Goal: Task Accomplishment & Management: Manage account settings

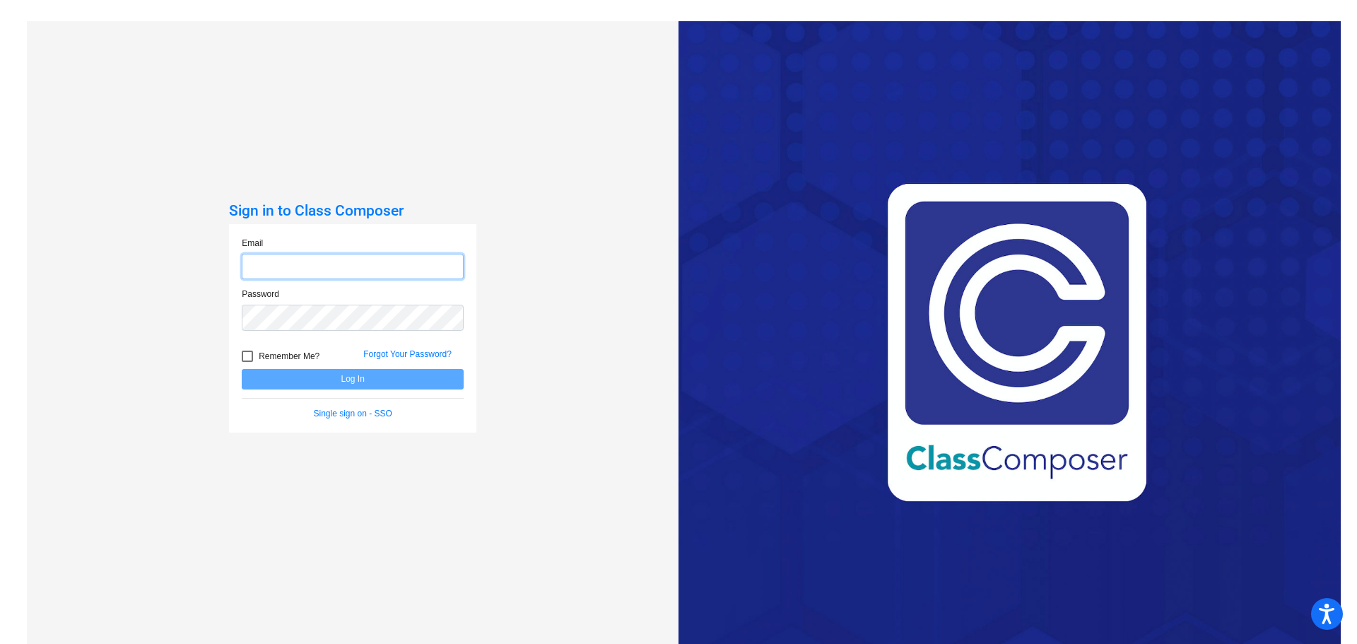
type input "[EMAIL_ADDRESS][PERSON_NAME][DOMAIN_NAME]"
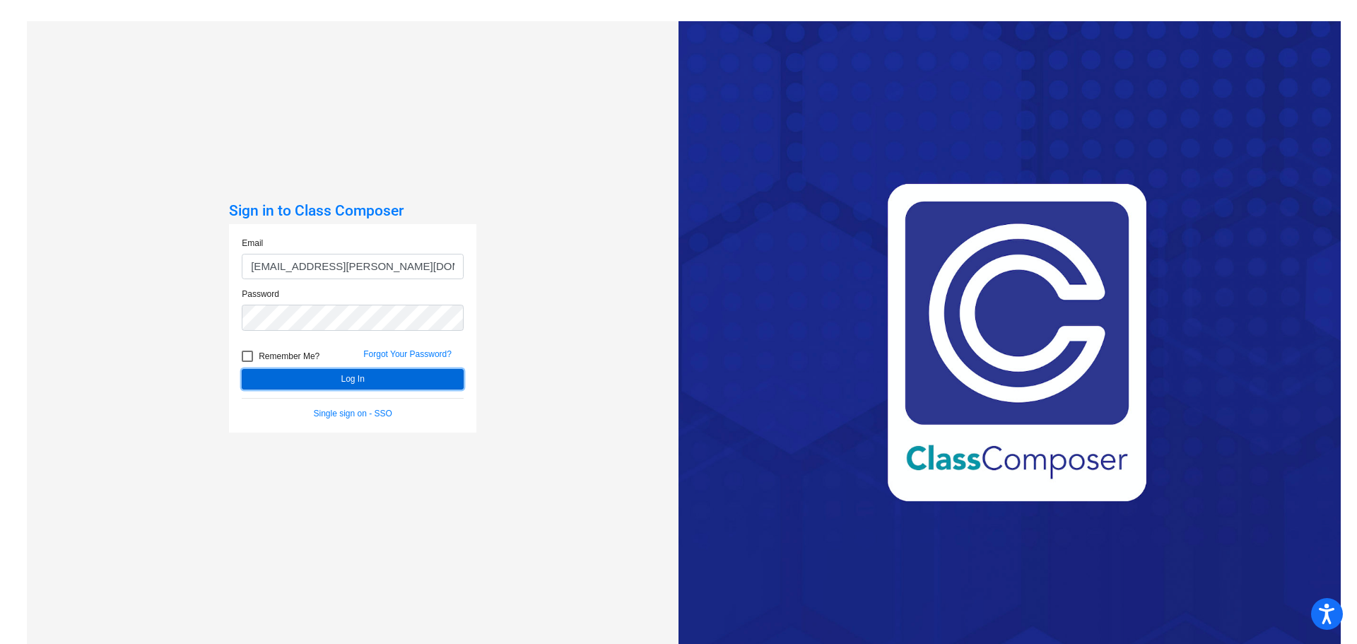
click at [364, 384] on button "Log In" at bounding box center [353, 379] width 222 height 20
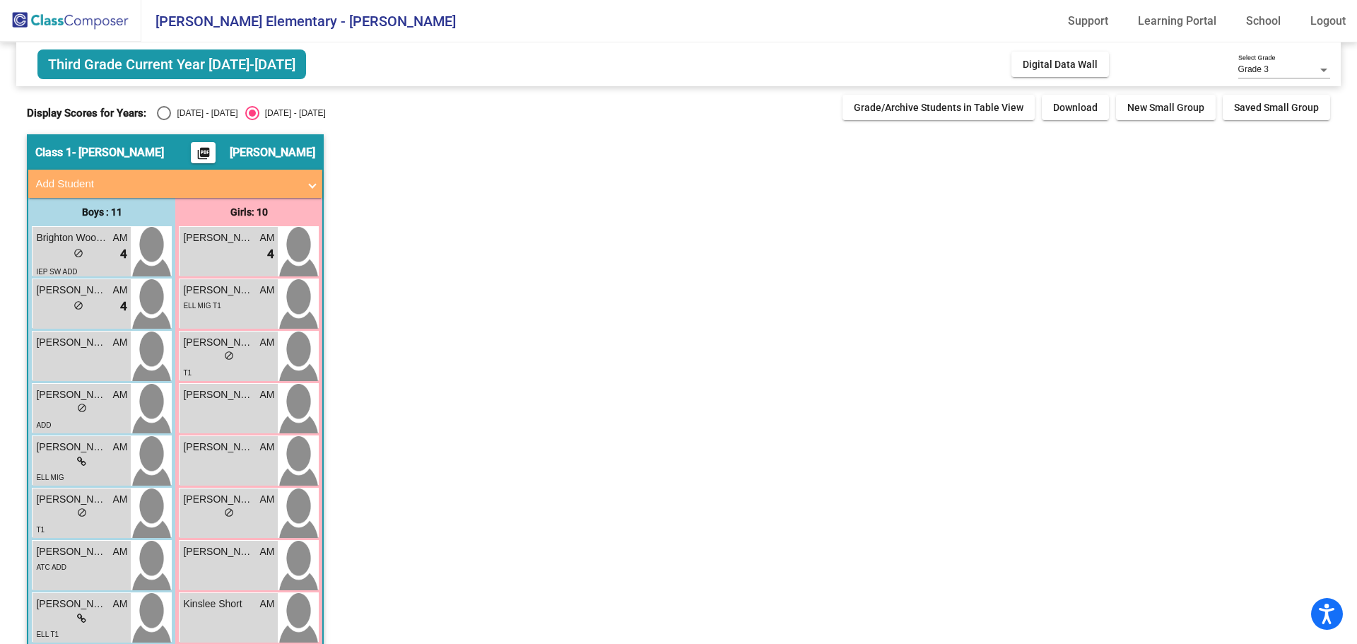
click at [160, 114] on div "Select an option" at bounding box center [164, 113] width 14 height 14
click at [163, 120] on input "[DATE] - [DATE]" at bounding box center [163, 120] width 1 height 1
radio input "true"
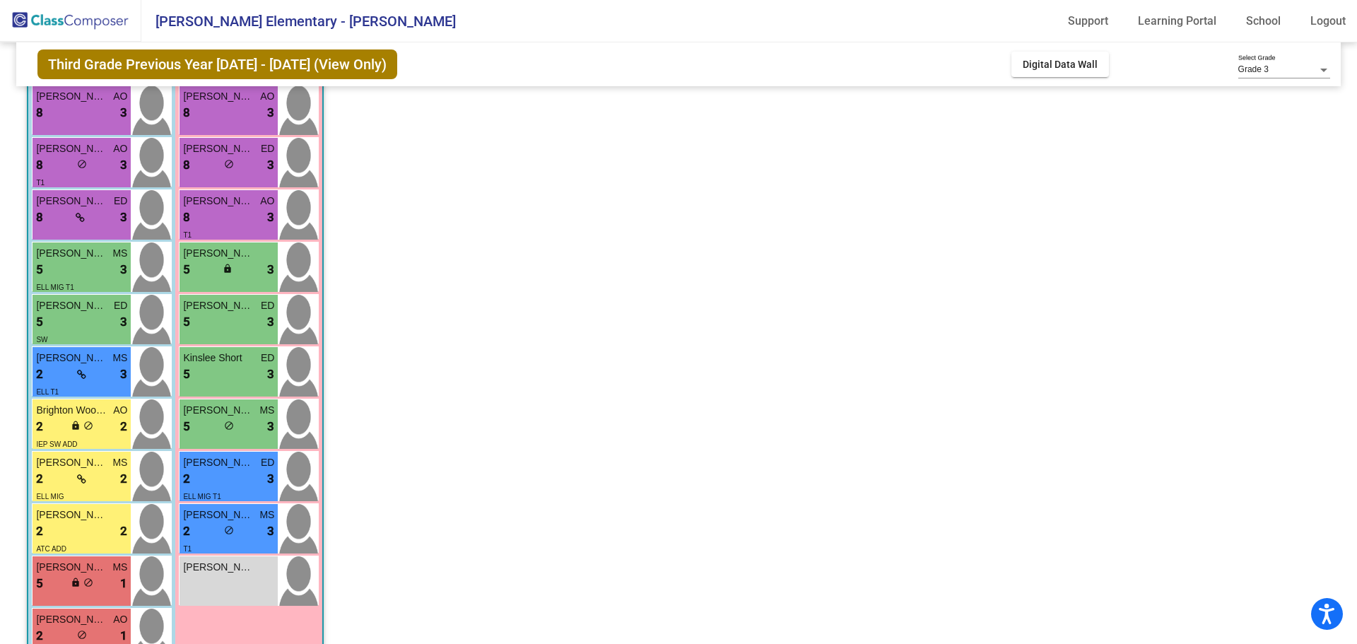
scroll to position [180, 0]
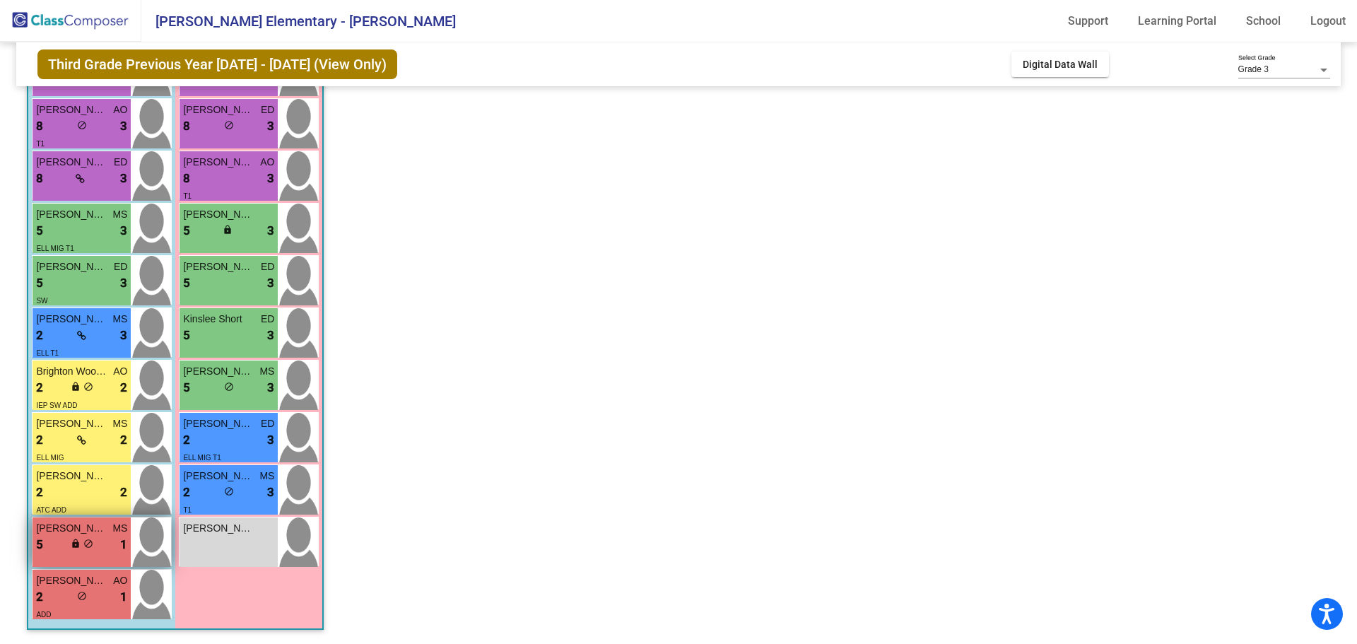
click at [64, 543] on div "5 lock do_not_disturb_alt 1" at bounding box center [81, 545] width 91 height 18
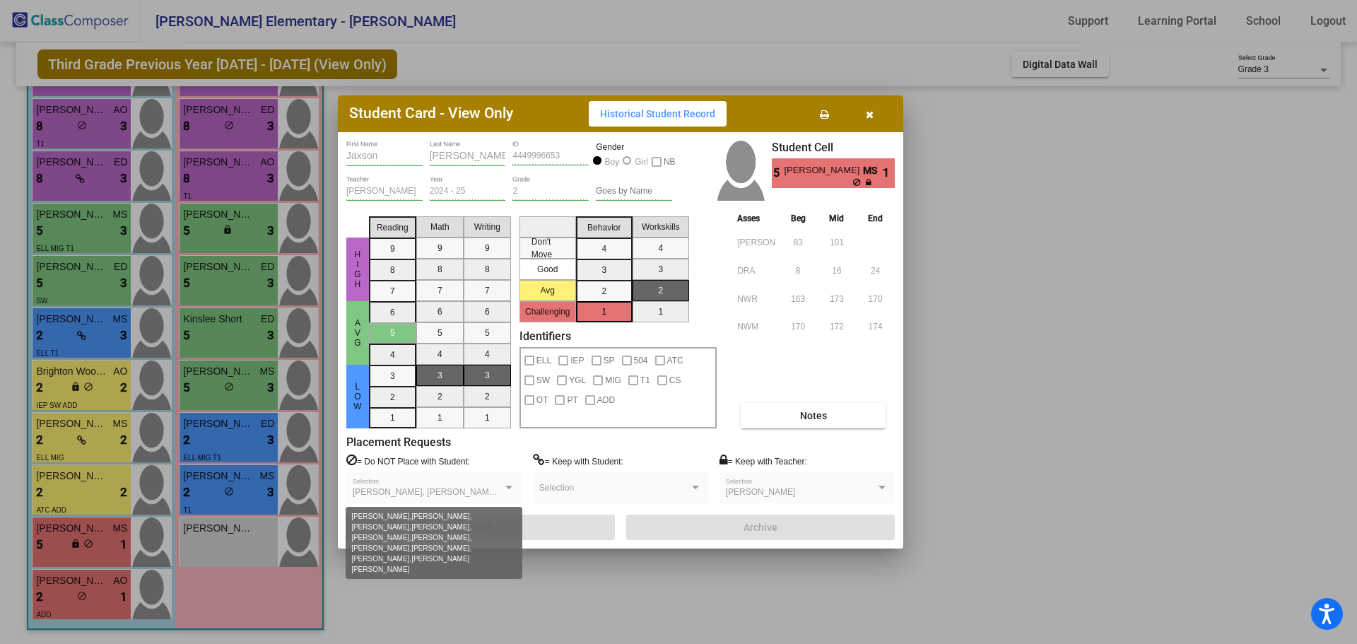
click at [505, 491] on div at bounding box center [509, 488] width 13 height 10
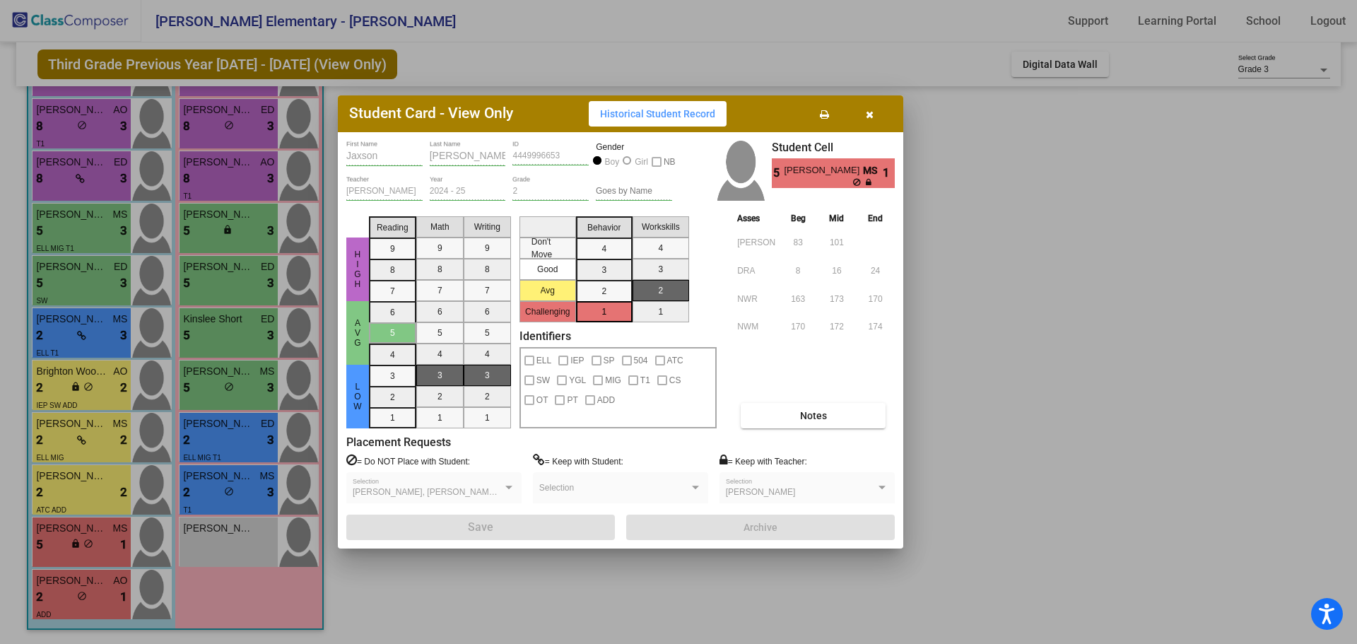
click at [874, 110] on button "button" at bounding box center [869, 113] width 45 height 25
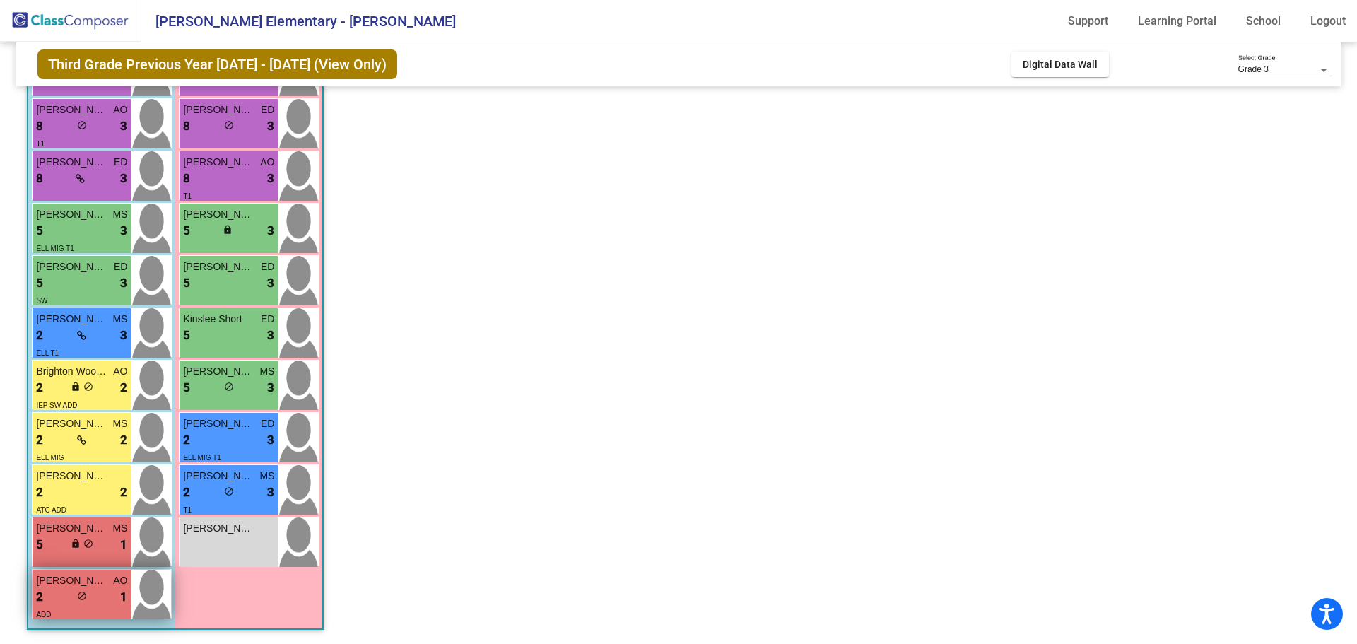
click at [102, 589] on div "2 lock do_not_disturb_alt 1" at bounding box center [81, 597] width 91 height 18
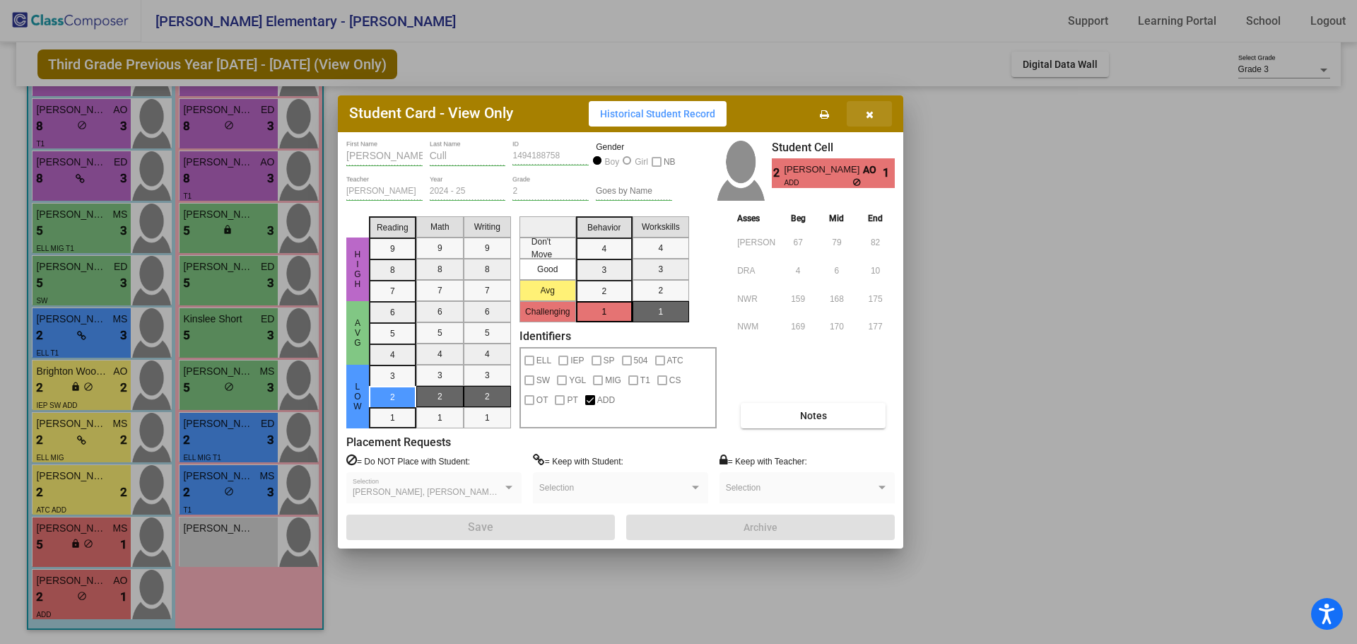
click at [871, 112] on icon "button" at bounding box center [870, 115] width 8 height 10
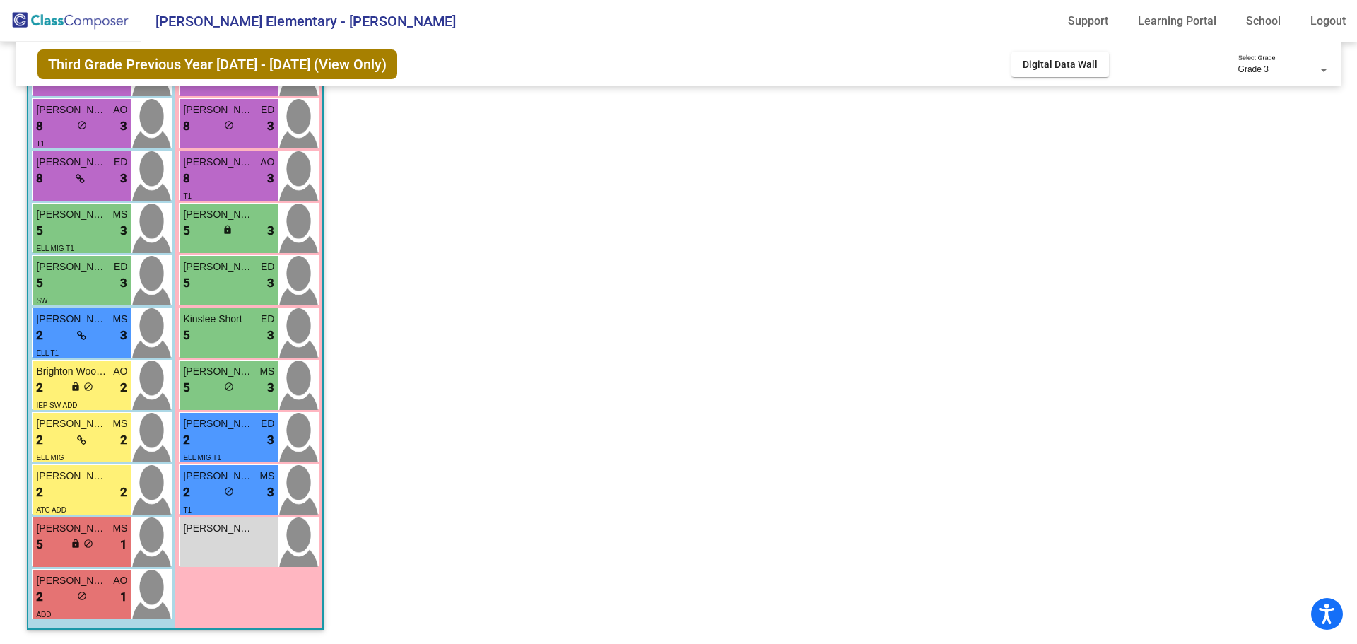
scroll to position [0, 0]
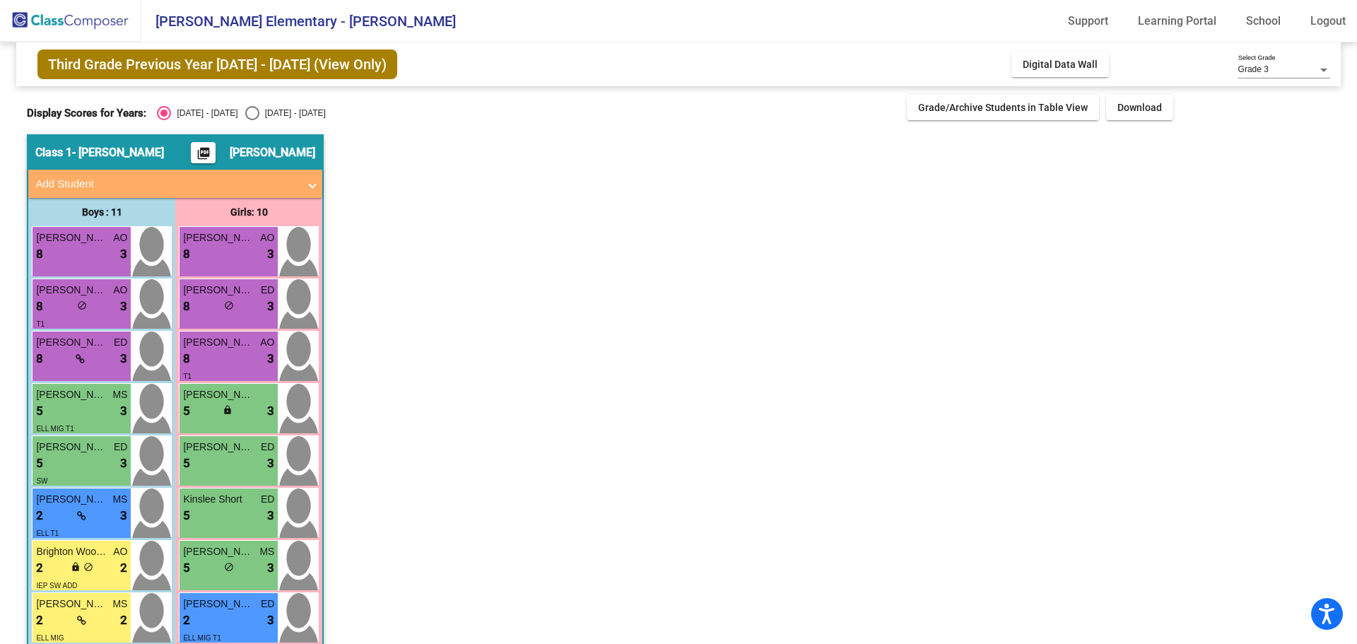
click at [245, 112] on div "Select an option" at bounding box center [252, 113] width 14 height 14
click at [252, 120] on input "[DATE] - [DATE]" at bounding box center [252, 120] width 1 height 1
radio input "true"
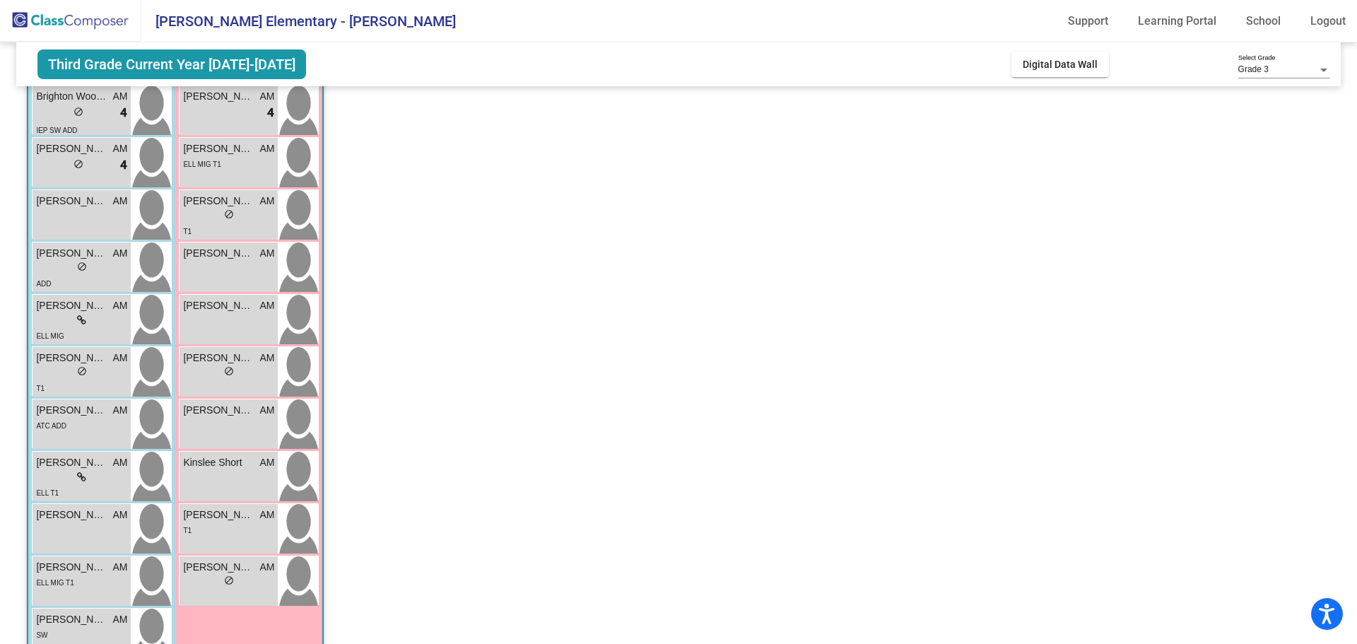
scroll to position [180, 0]
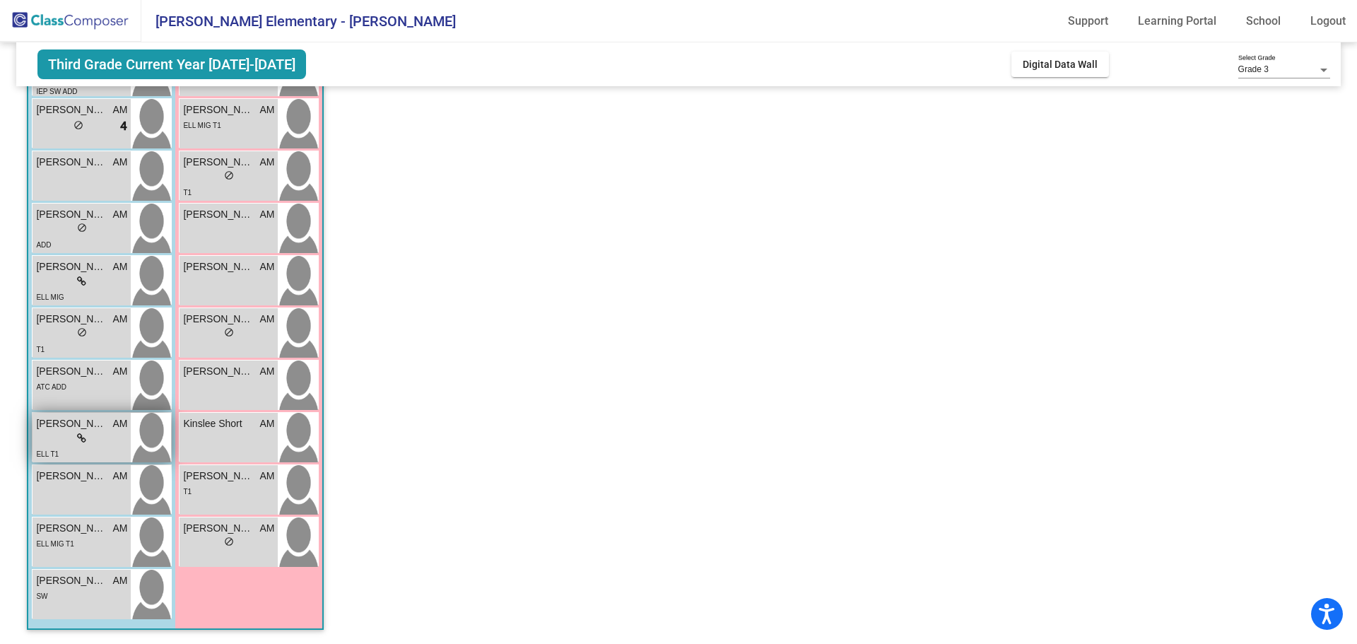
click at [107, 438] on div "lock do_not_disturb_alt" at bounding box center [81, 438] width 91 height 15
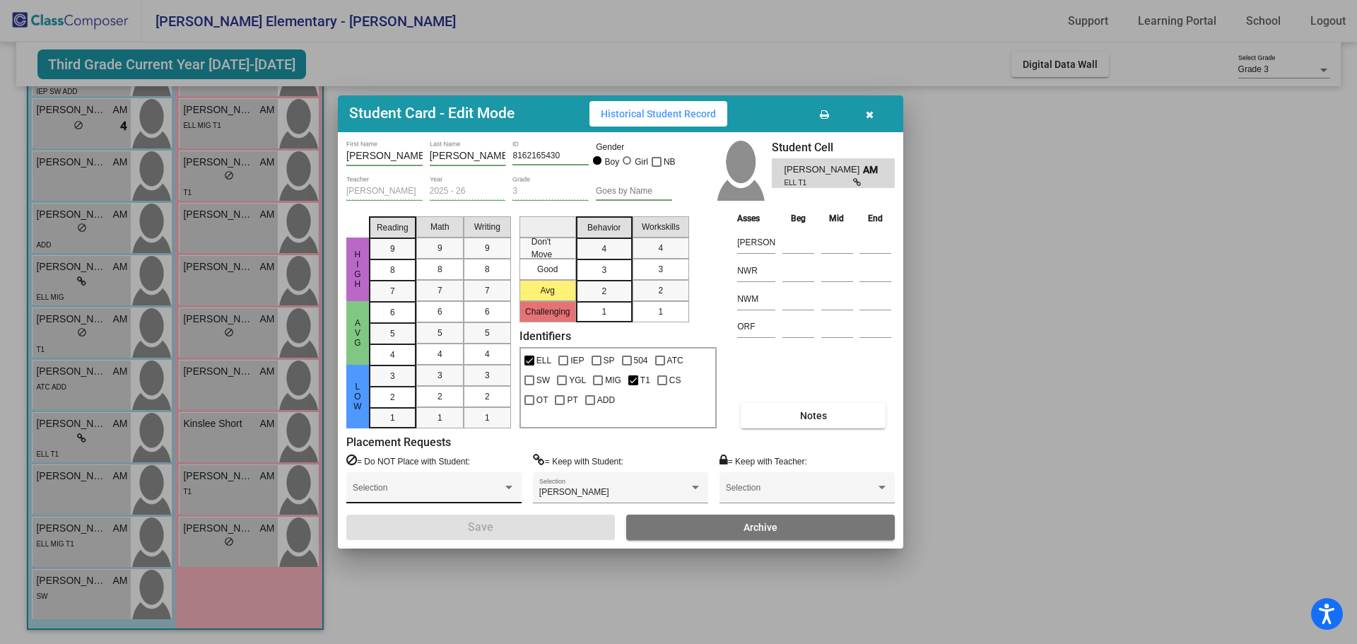
click at [465, 481] on div "Selection" at bounding box center [434, 491] width 163 height 25
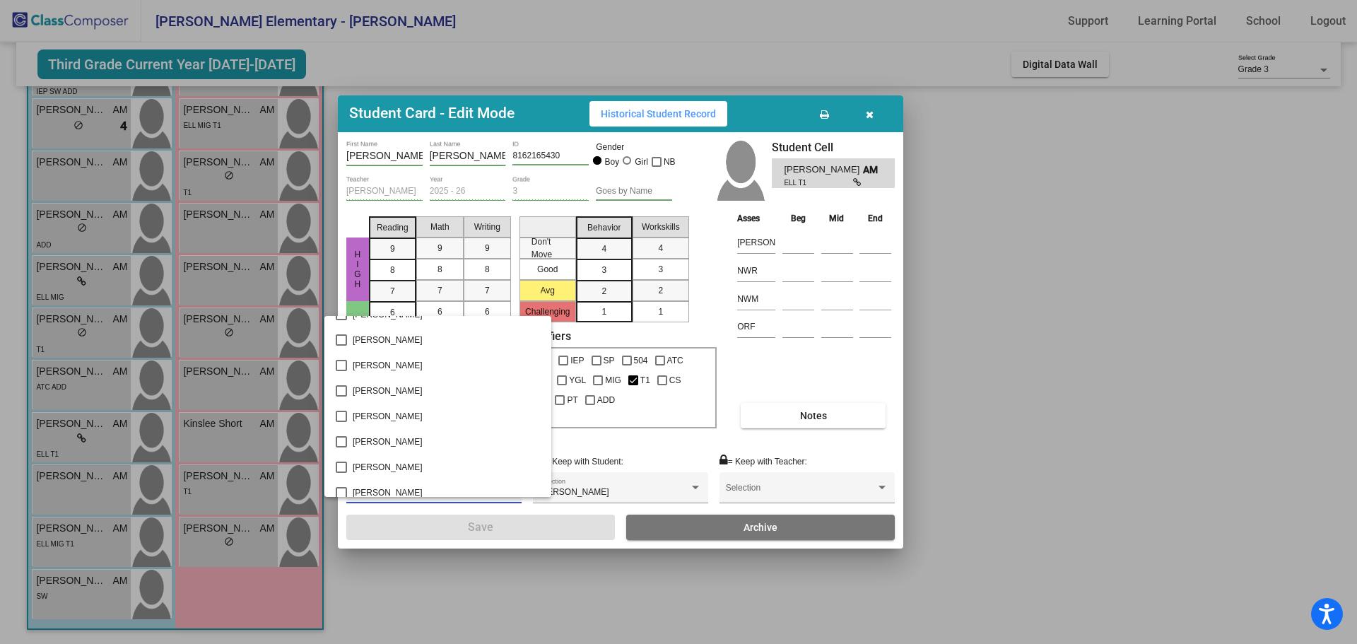
scroll to position [848, 0]
click at [402, 392] on span "[PERSON_NAME]" at bounding box center [446, 396] width 187 height 25
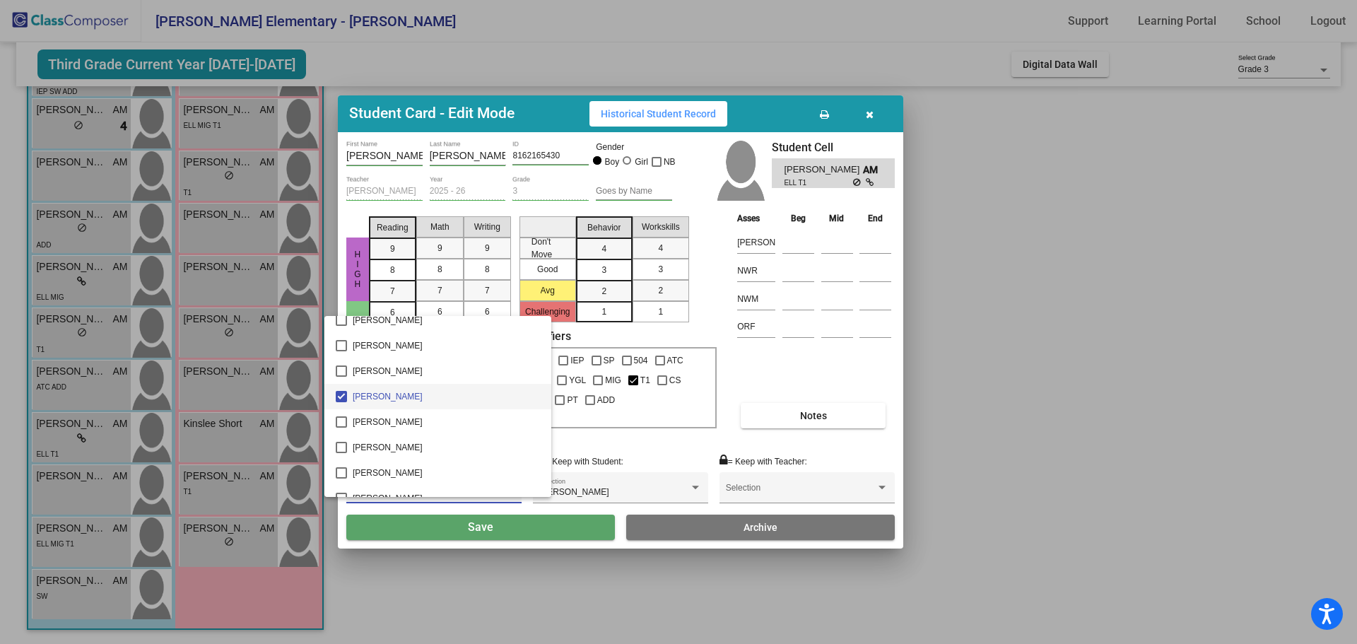
click at [561, 528] on div at bounding box center [678, 322] width 1357 height 644
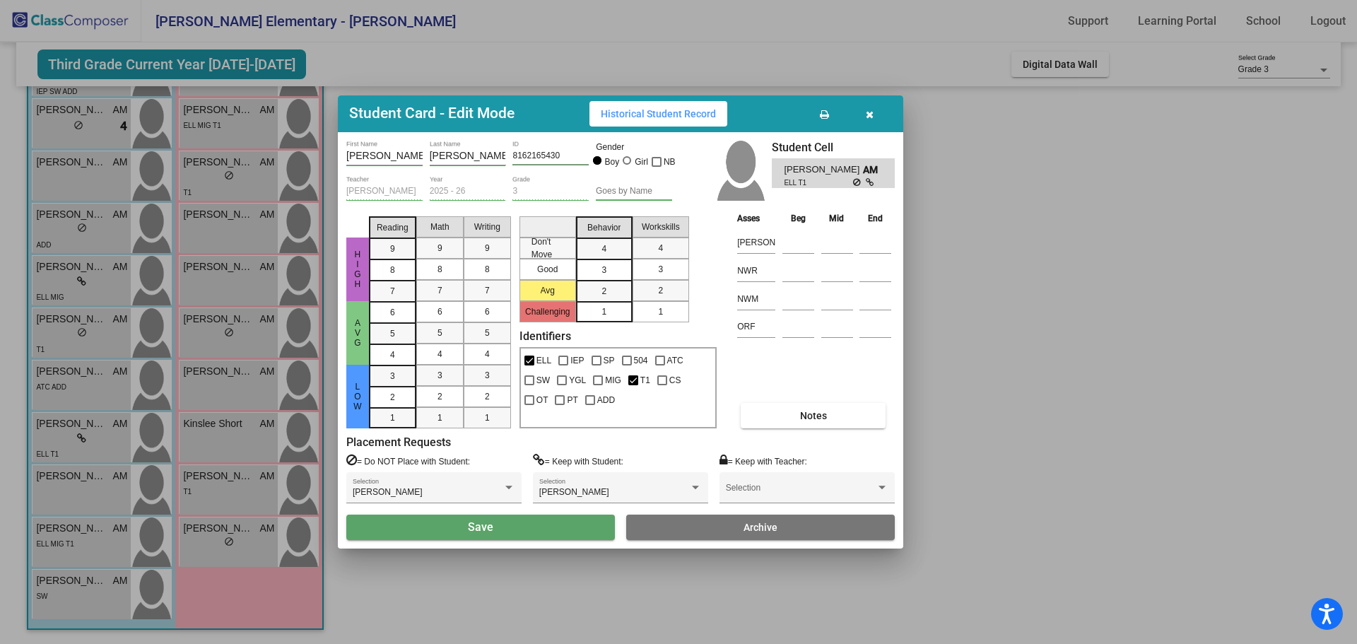
drag, startPoint x: 541, startPoint y: 529, endPoint x: 555, endPoint y: 529, distance: 14.1
click at [542, 529] on button "Save" at bounding box center [480, 527] width 269 height 25
